Goal: Information Seeking & Learning: Find specific fact

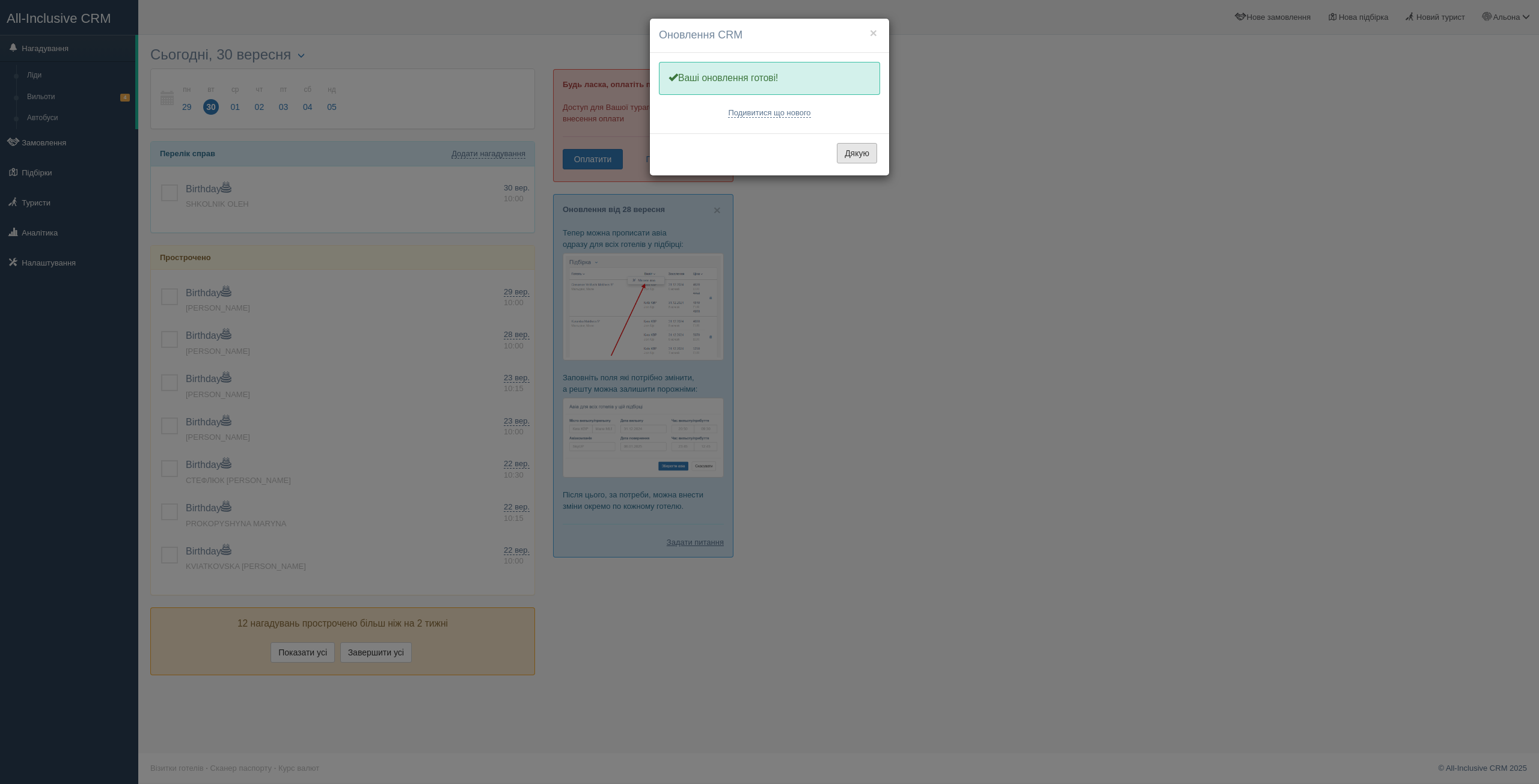
click at [859, 162] on button "Дякую" at bounding box center [857, 153] width 40 height 21
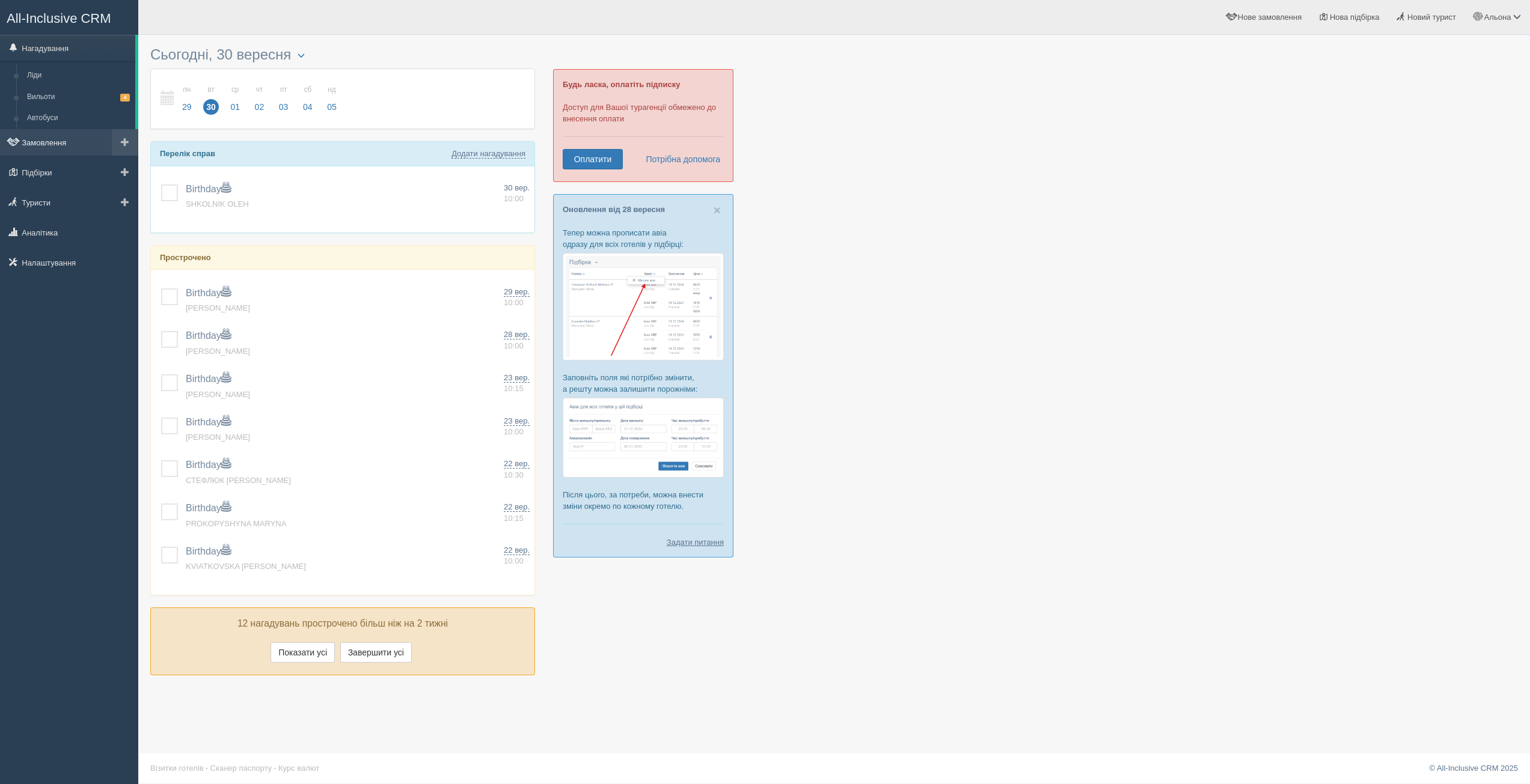
click at [57, 145] on link "Замовлення" at bounding box center [69, 142] width 138 height 26
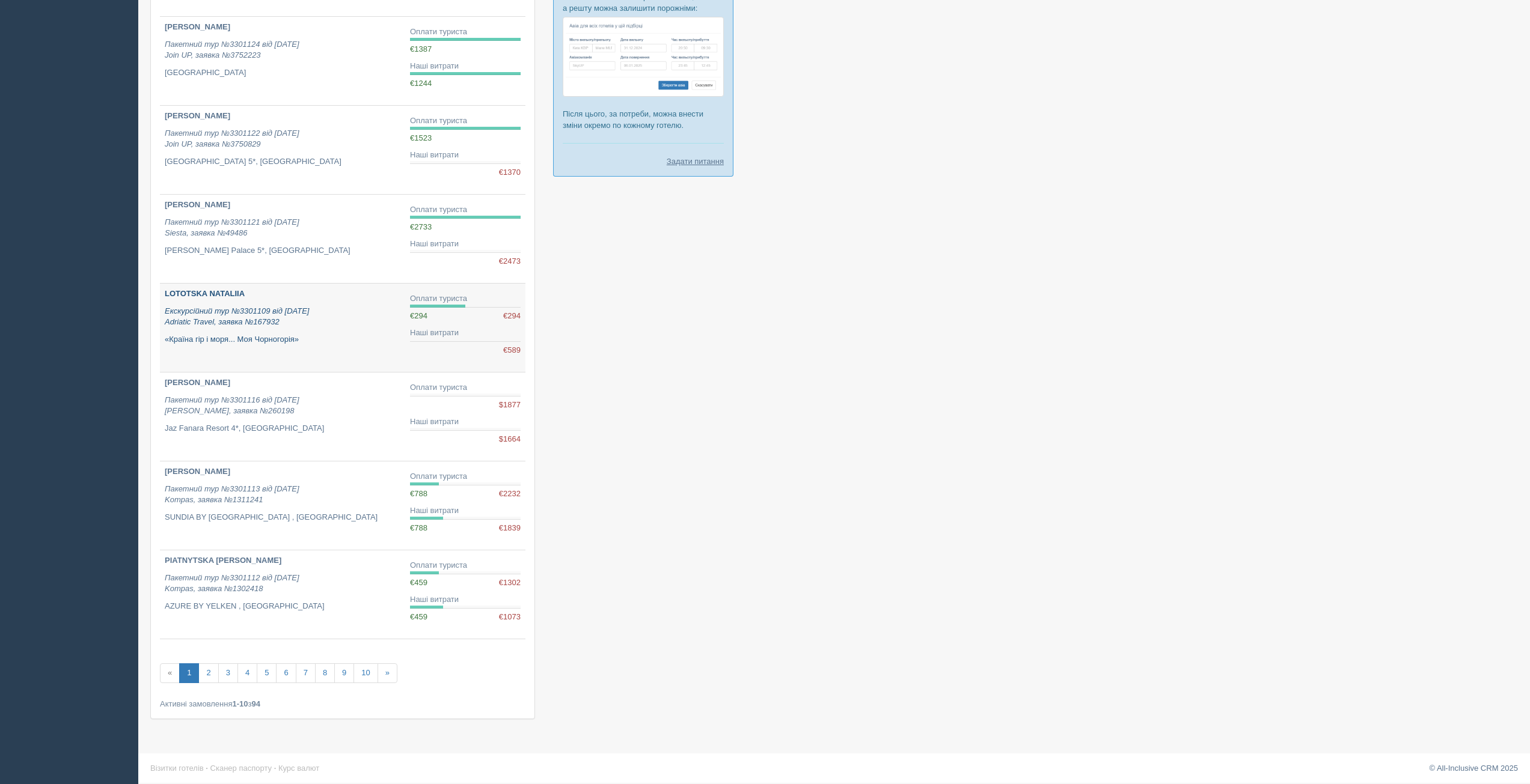
scroll to position [383, 0]
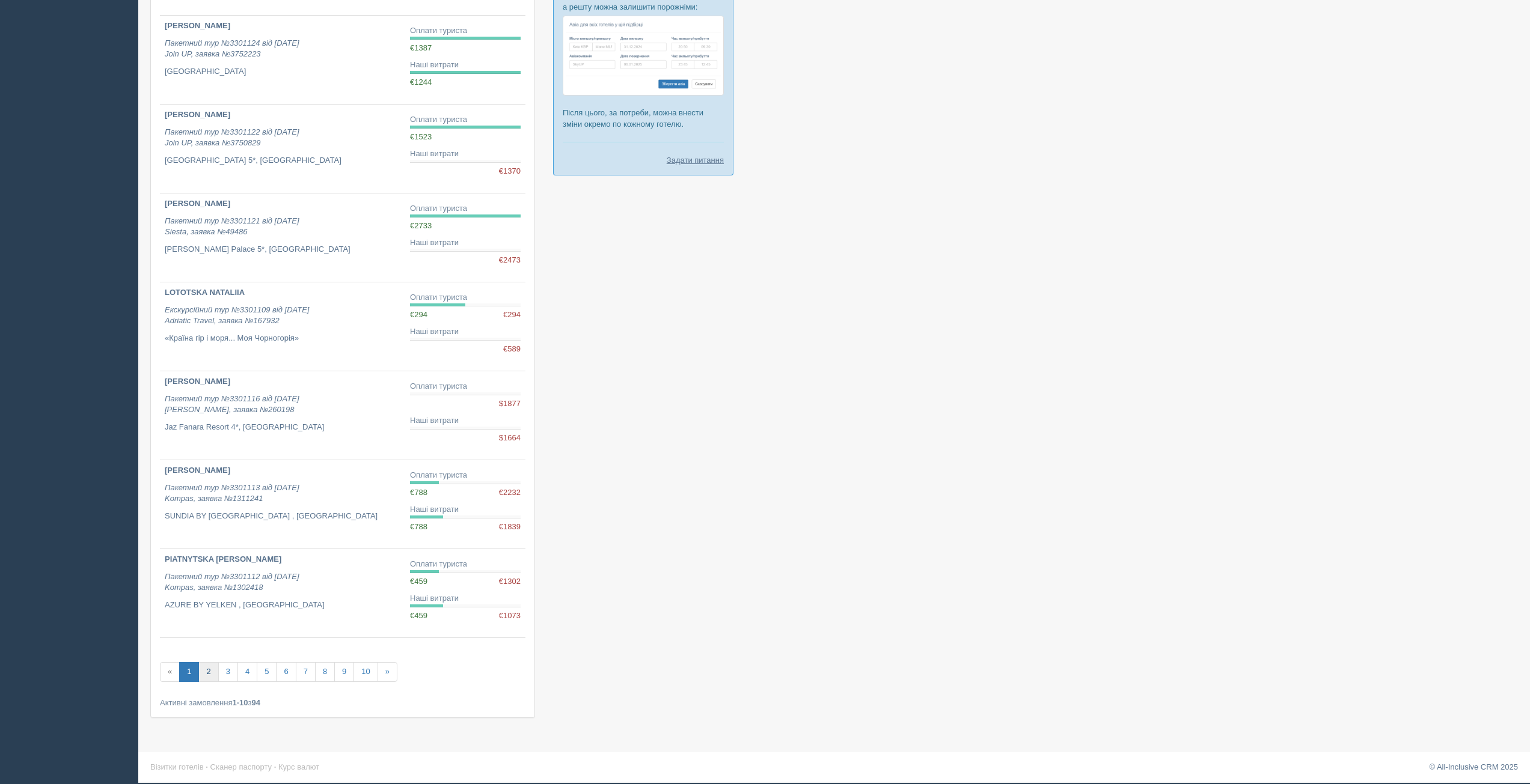
click at [211, 673] on link "2" at bounding box center [208, 673] width 20 height 20
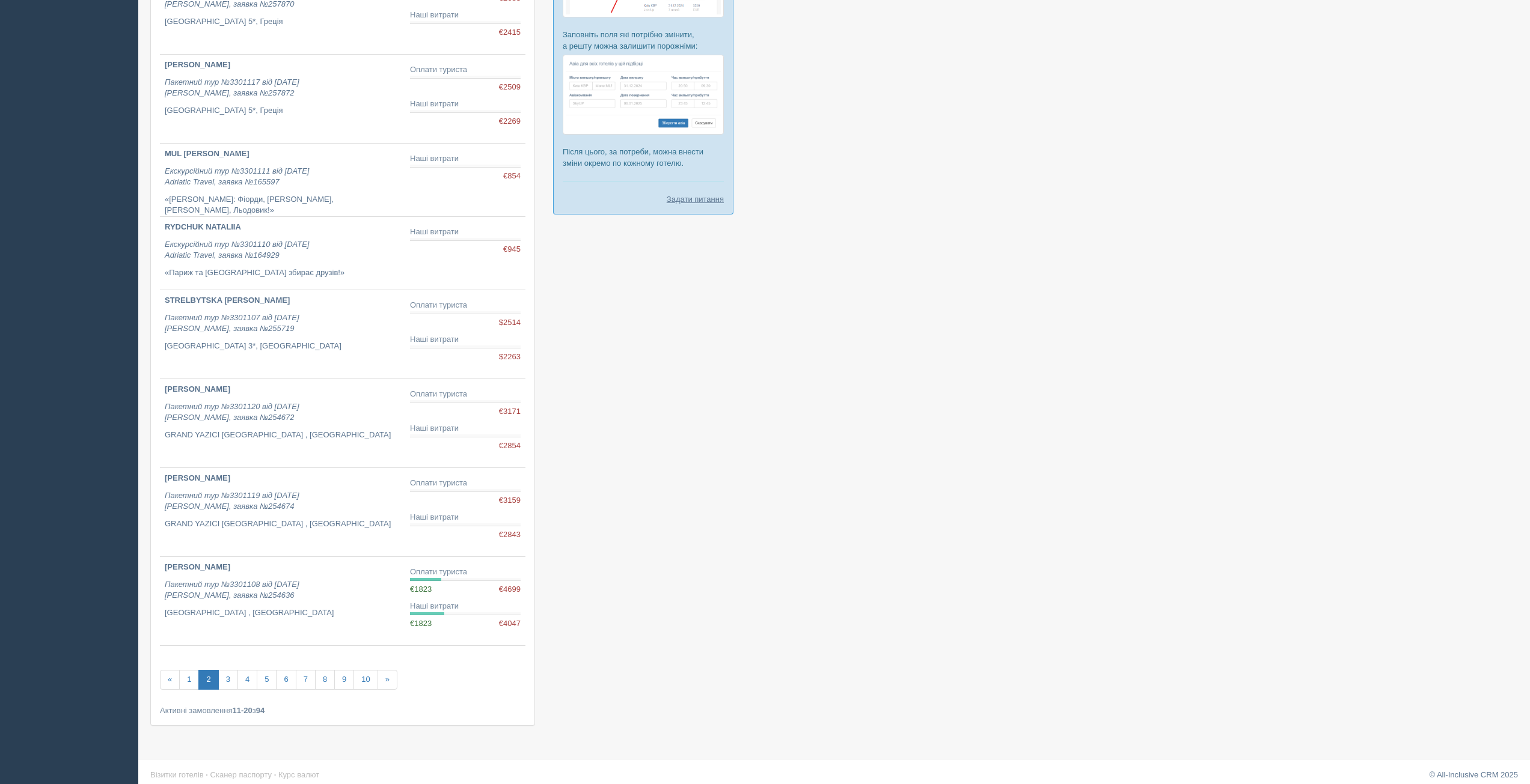
scroll to position [351, 0]
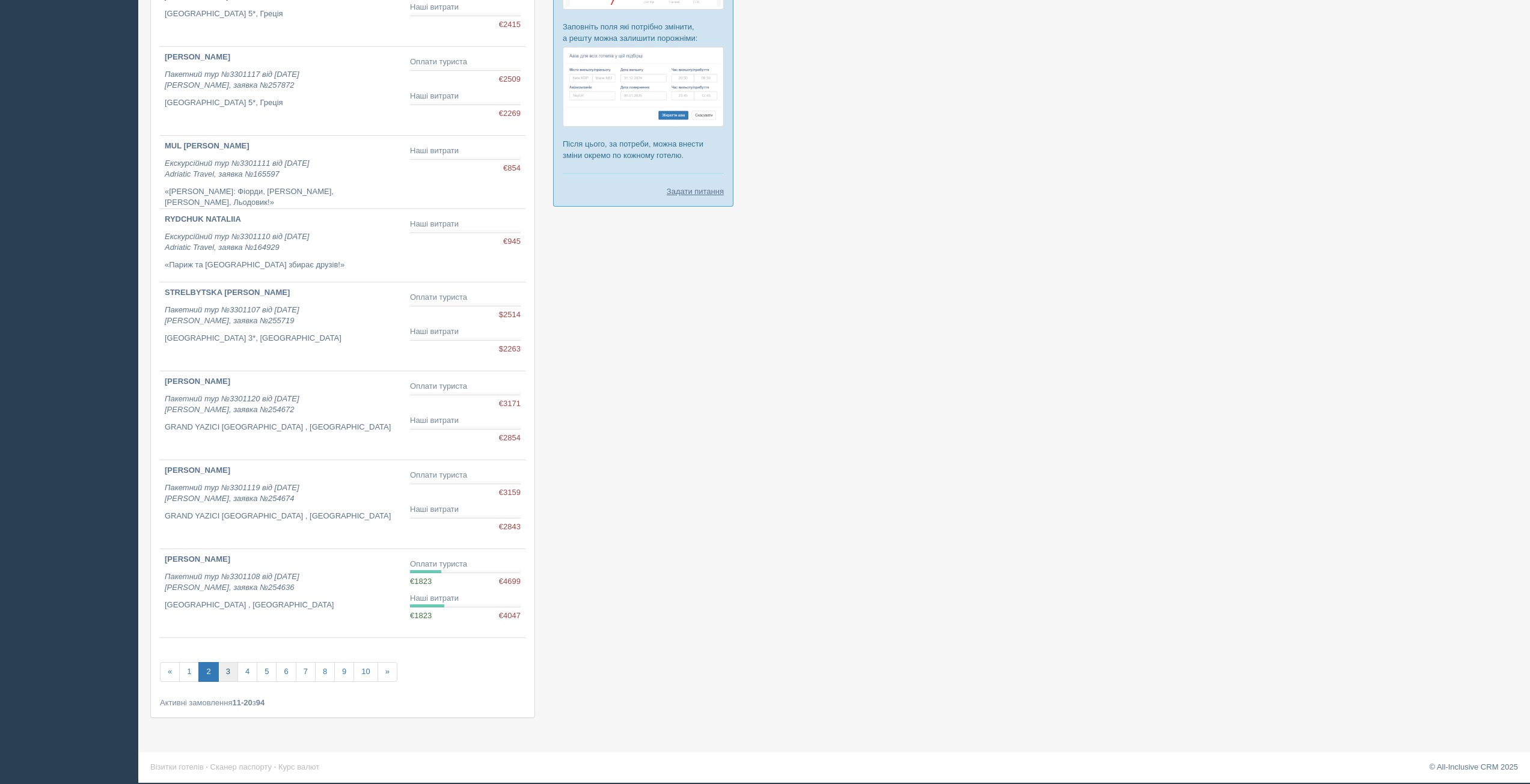
click at [227, 673] on link "3" at bounding box center [228, 673] width 20 height 20
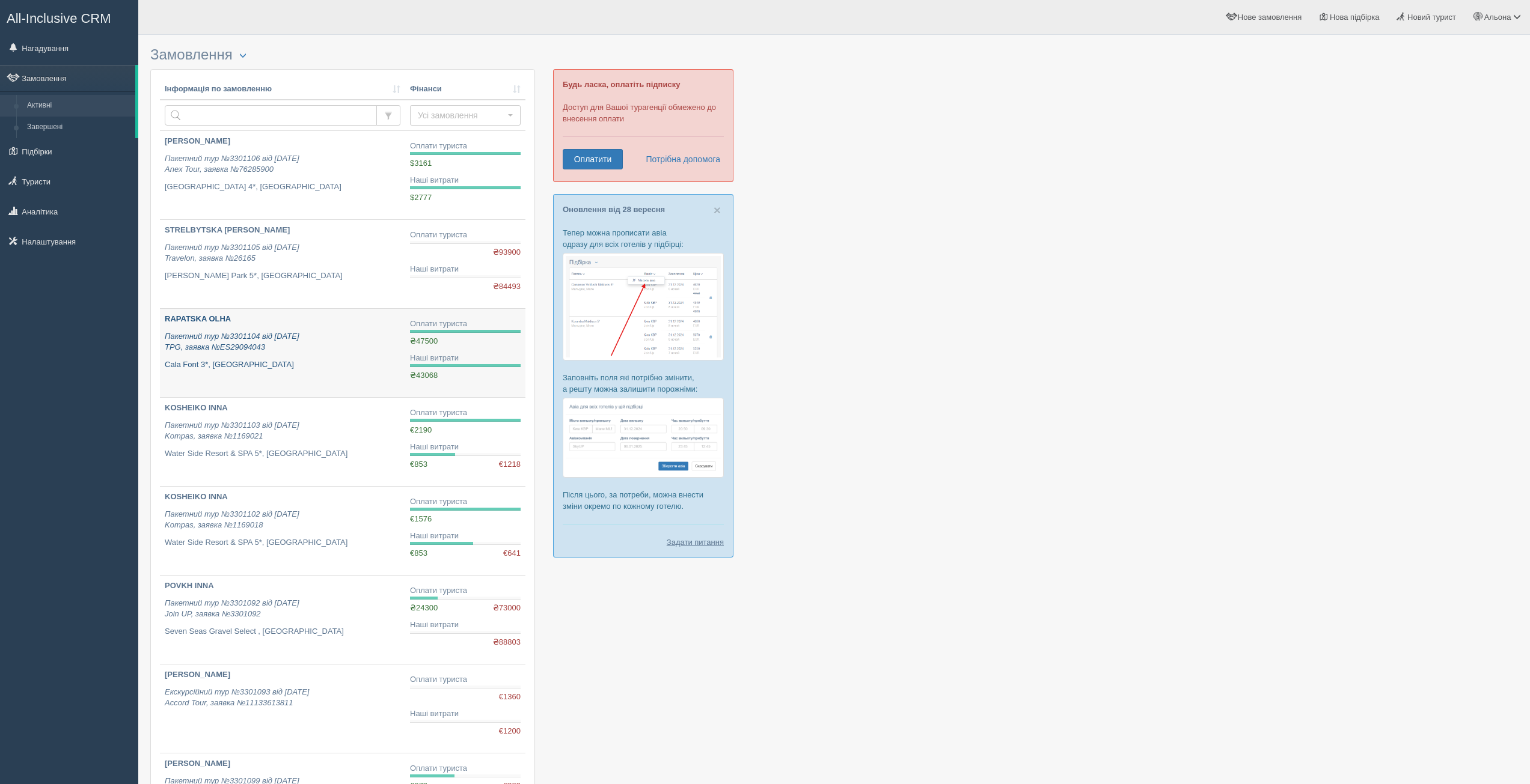
click at [197, 317] on b "RAPATSKA OLHA" at bounding box center [198, 319] width 66 height 9
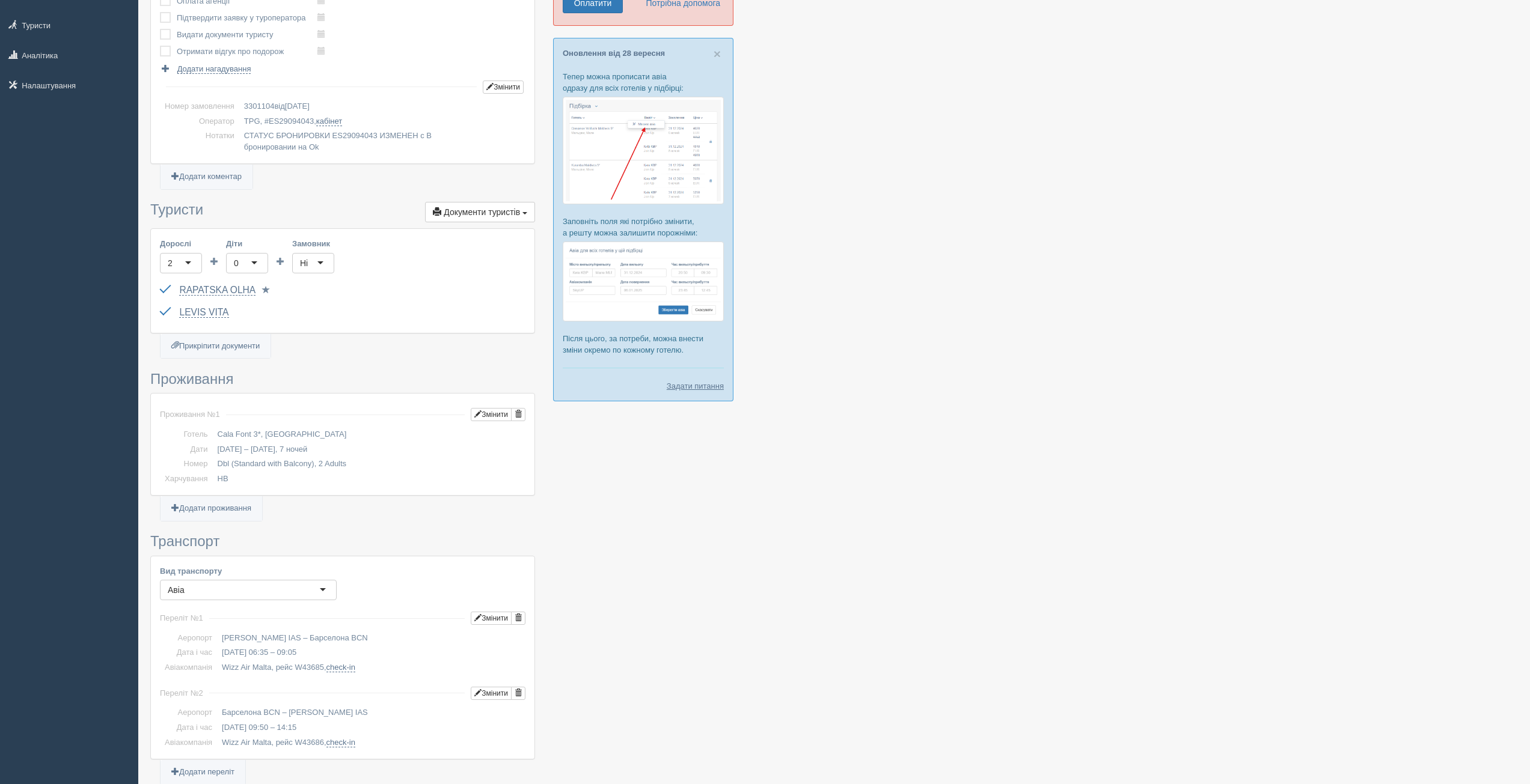
scroll to position [181, 0]
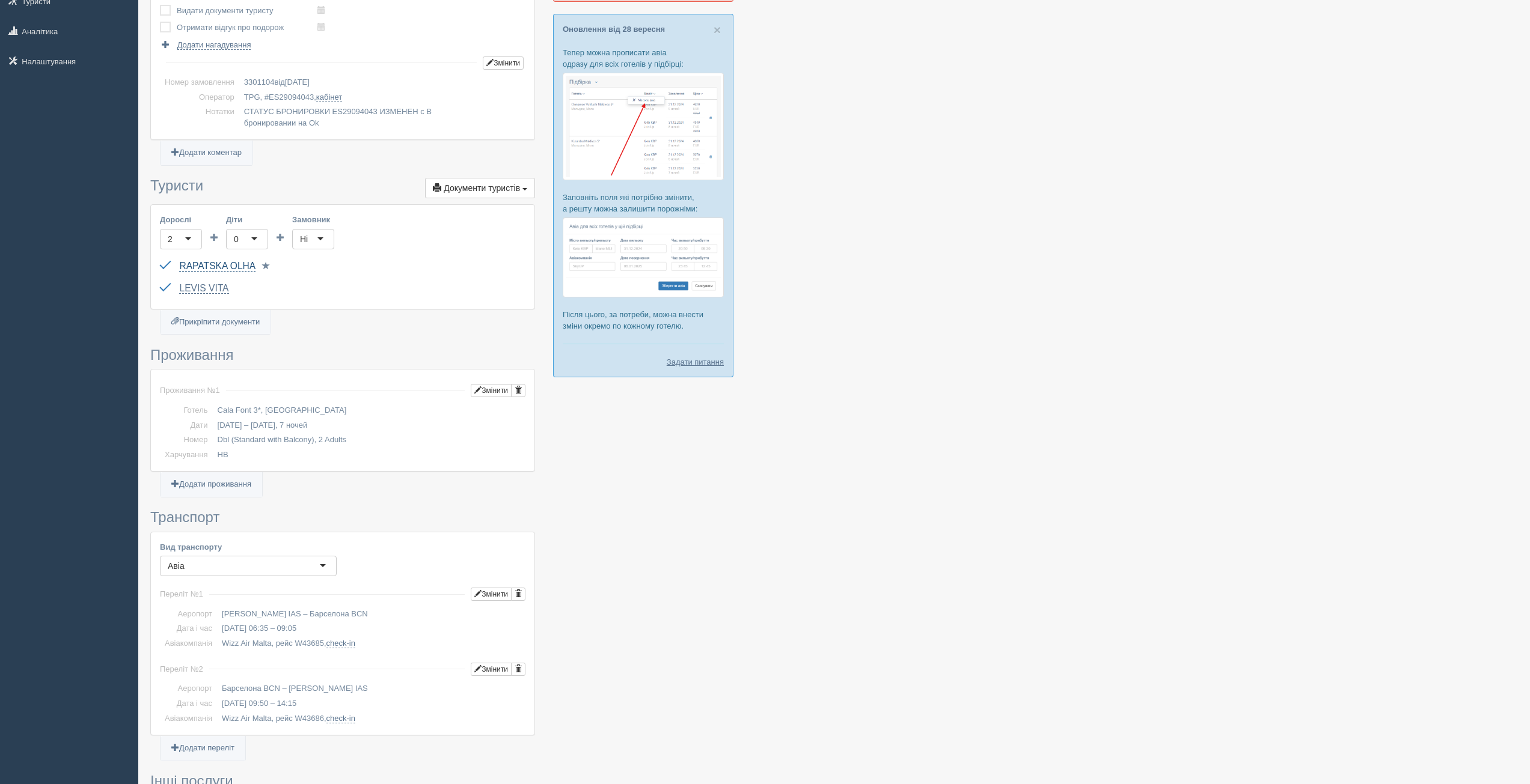
click at [191, 266] on link "RAPATSKA OLHA" at bounding box center [217, 266] width 76 height 11
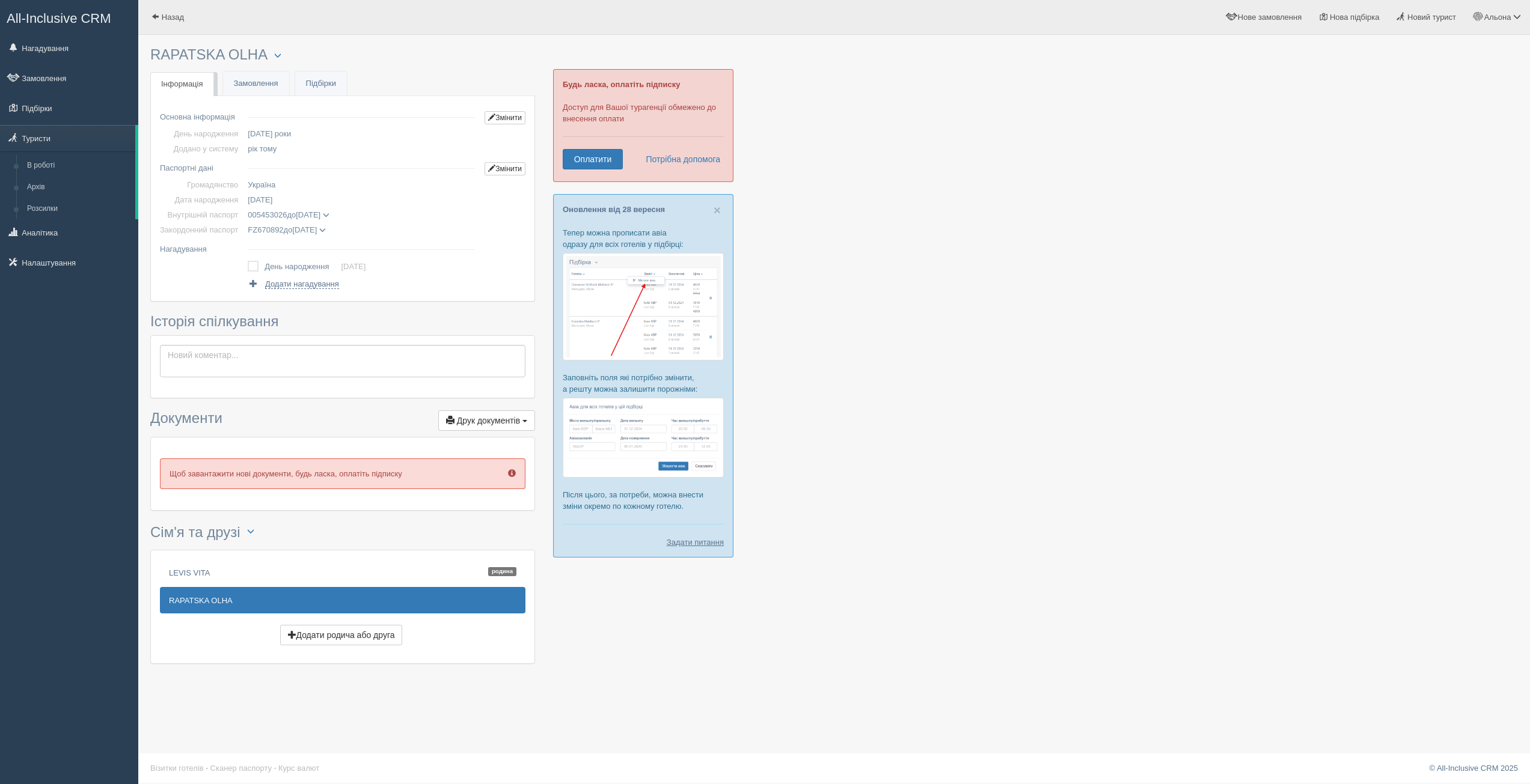
drag, startPoint x: 254, startPoint y: 54, endPoint x: 154, endPoint y: 48, distance: 100.2
click at [154, 48] on h3 "RAPATSKA [PERSON_NAME] Менеджер: [PERSON_NAME] Відправити до архіву Взяти в роб…" at bounding box center [342, 55] width 384 height 16
copy h3 "RAPATSKA OLHA"
drag, startPoint x: 245, startPoint y: 229, endPoint x: 341, endPoint y: 228, distance: 96.0
click at [341, 228] on td "FZ670892 до [DATE] RAPATSKA [PERSON_NAME] дата видачі [DATE] орган видачі UA" at bounding box center [361, 230] width 237 height 15
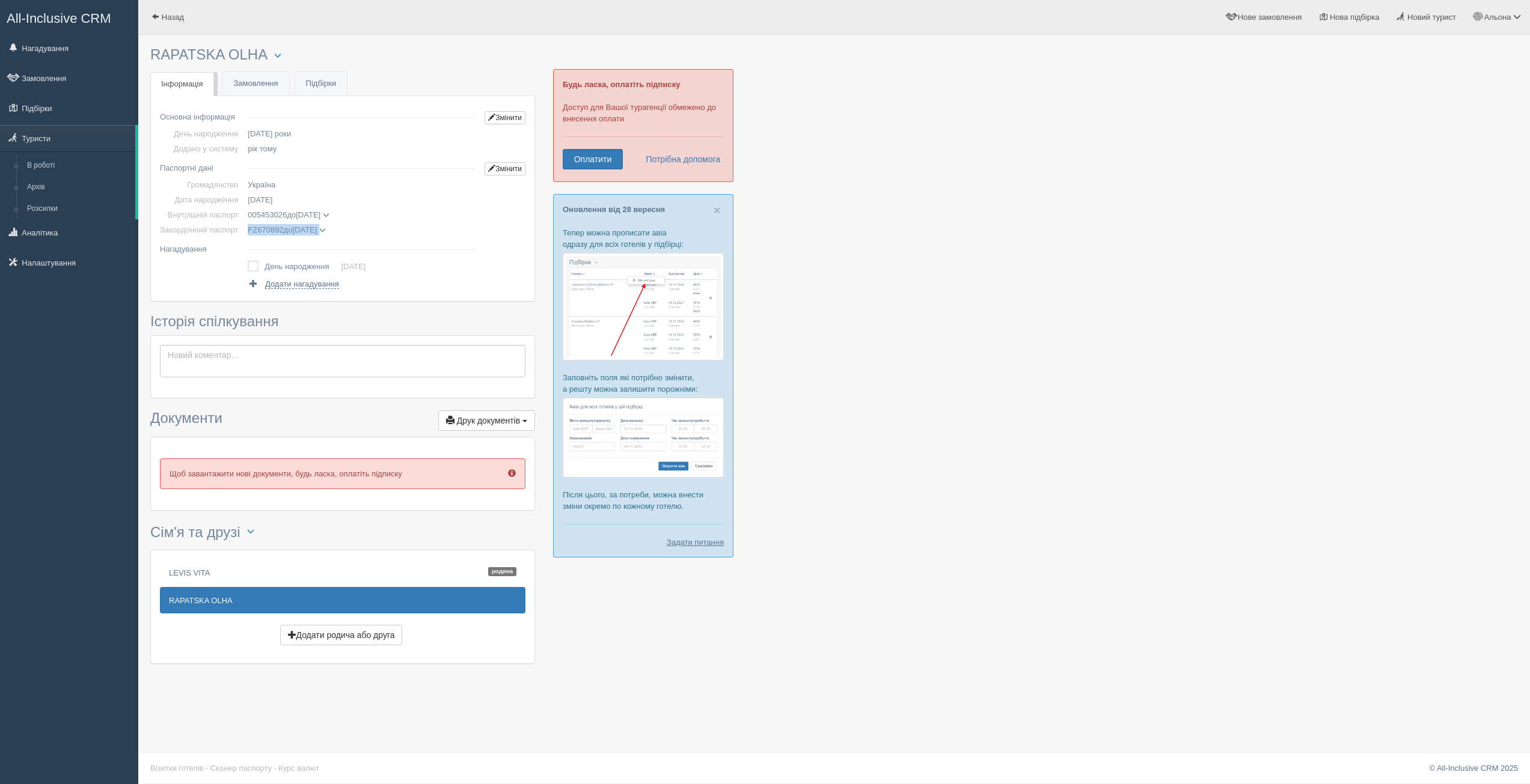
copy span "FZ670892 до [DATE]"
